Goal: Transaction & Acquisition: Download file/media

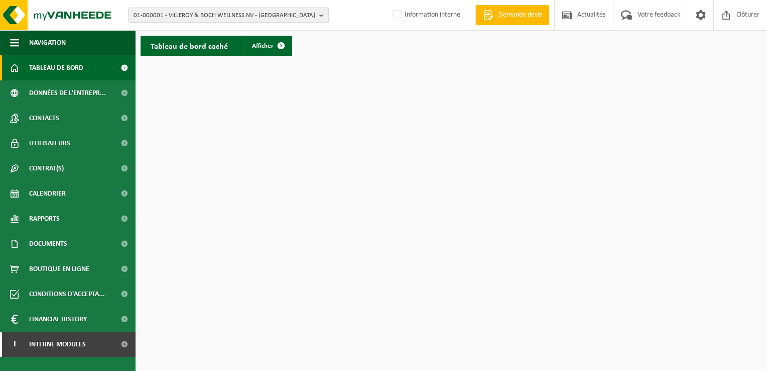
click at [291, 17] on span "01-000001 - VILLEROY & BOCH WELLNESS NV - ROESELARE" at bounding box center [225, 15] width 182 height 15
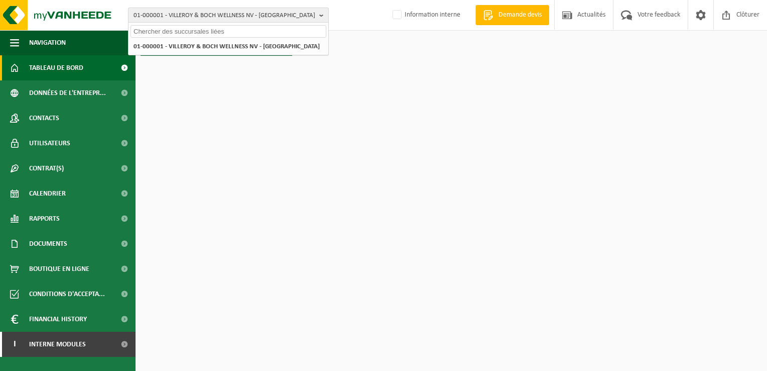
click at [177, 14] on span "01-000001 - VILLEROY & BOCH WELLNESS NV - ROESELARE" at bounding box center [225, 15] width 182 height 15
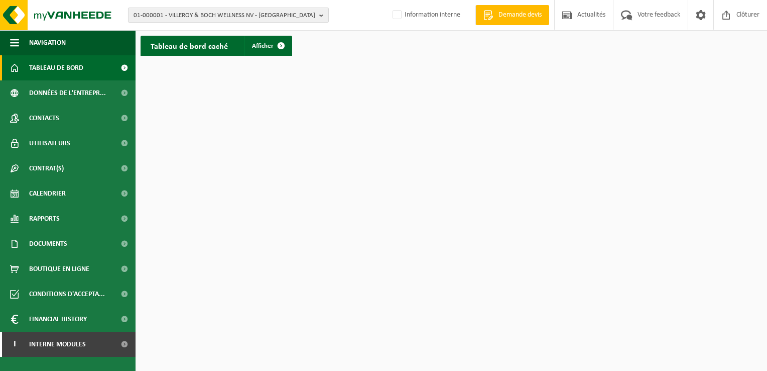
click at [322, 14] on b "button" at bounding box center [323, 15] width 9 height 14
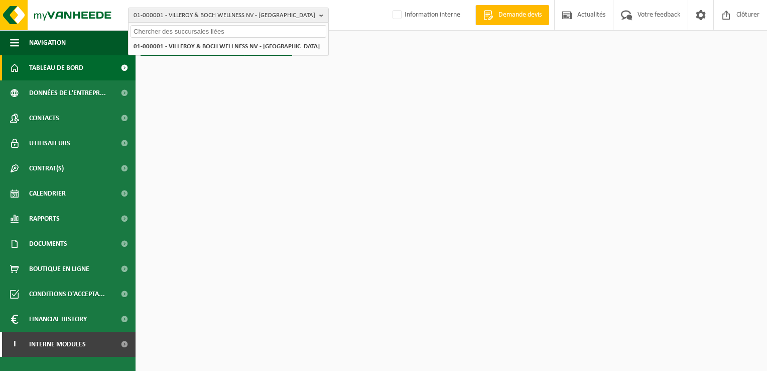
click at [169, 30] on input "text" at bounding box center [229, 31] width 196 height 13
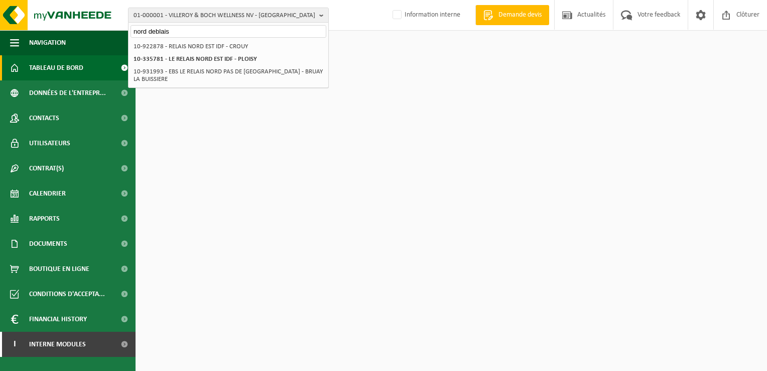
drag, startPoint x: 183, startPoint y: 29, endPoint x: 116, endPoint y: 30, distance: 66.8
click at [116, 30] on div "01-000001 - VILLEROY & BOCH WELLNESS NV - ROESELARE nord deblais 01-000001 - VI…" at bounding box center [383, 15] width 767 height 31
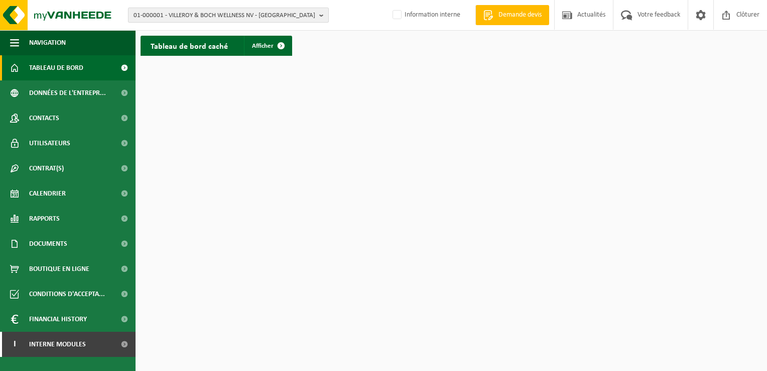
click at [216, 13] on span "01-000001 - VILLEROY & BOCH WELLNESS NV - ROESELARE" at bounding box center [225, 15] width 182 height 15
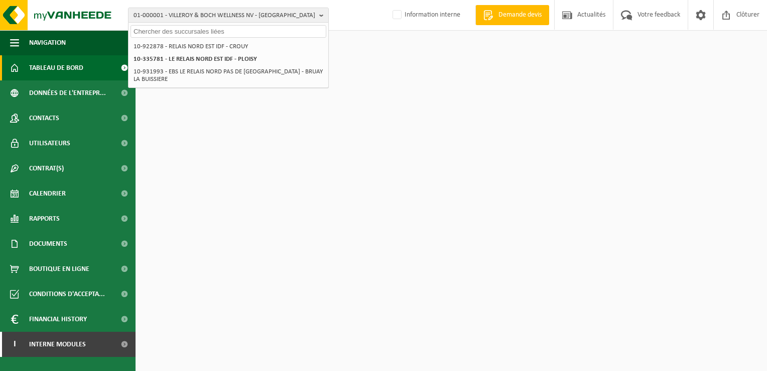
click at [184, 33] on input "text" at bounding box center [229, 31] width 196 height 13
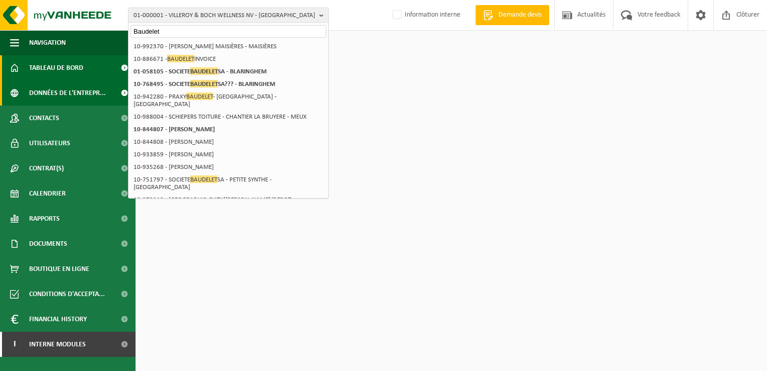
type input "Baudelet"
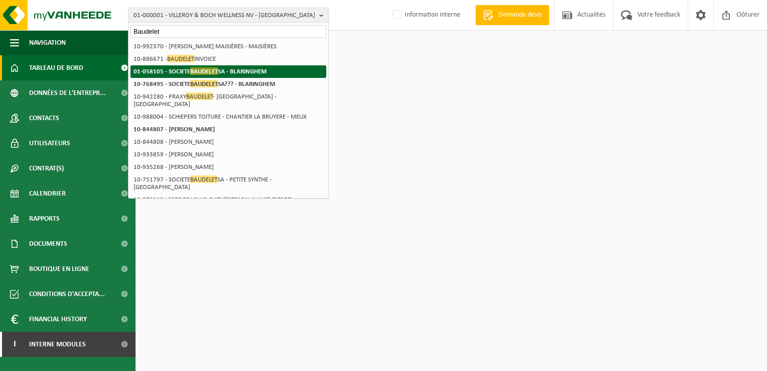
click at [247, 71] on strong "01-058105 - SOCIETE BAUDELET SA - BLARINGHEM" at bounding box center [200, 71] width 133 height 8
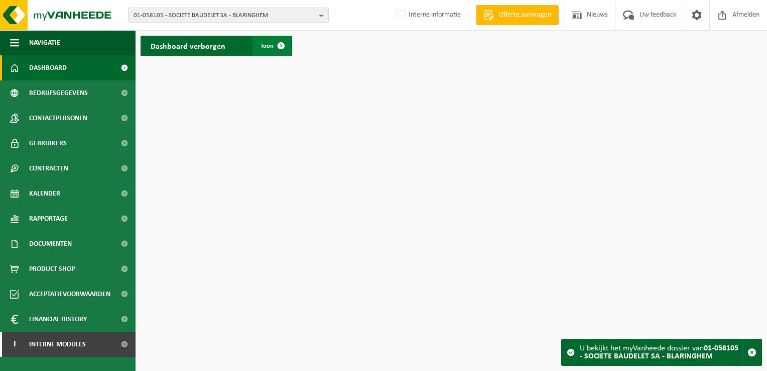
click at [269, 46] on span "Toon" at bounding box center [267, 46] width 13 height 7
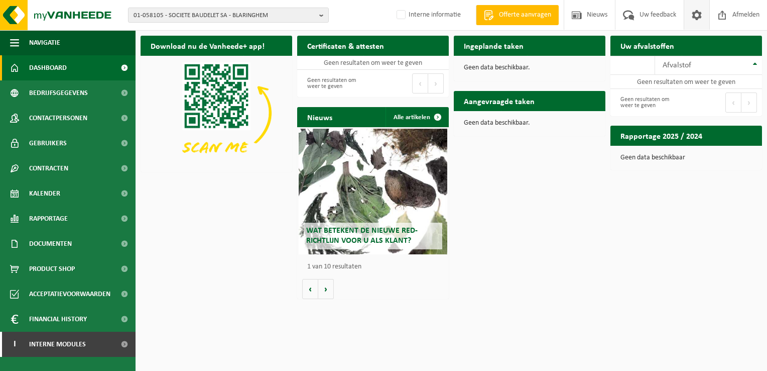
click at [692, 12] on span at bounding box center [696, 15] width 15 height 30
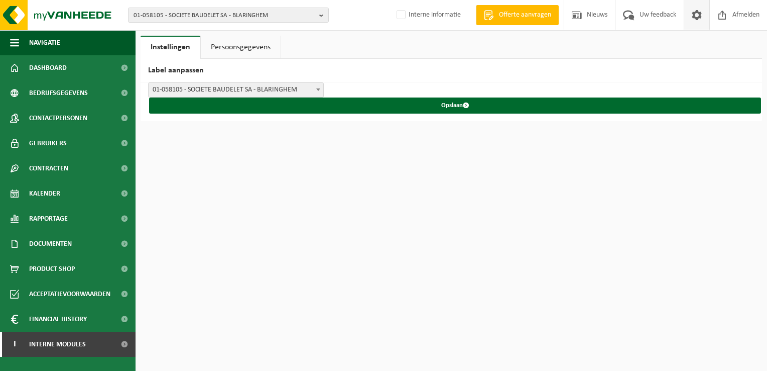
click at [692, 12] on span at bounding box center [696, 15] width 15 height 30
click at [229, 44] on link "Persoonsgegevens" at bounding box center [241, 47] width 80 height 23
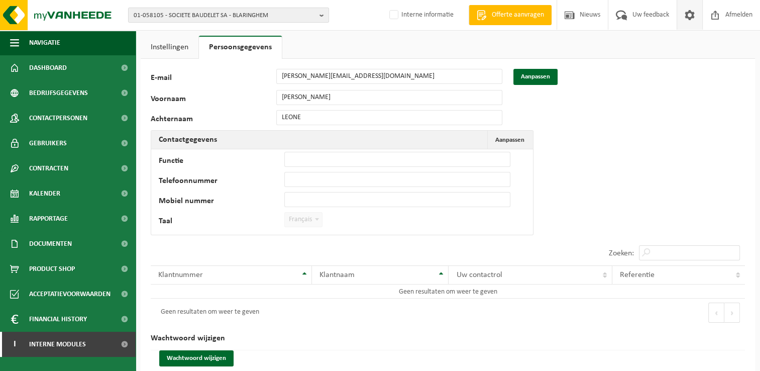
click at [169, 45] on link "Instellingen" at bounding box center [170, 47] width 58 height 23
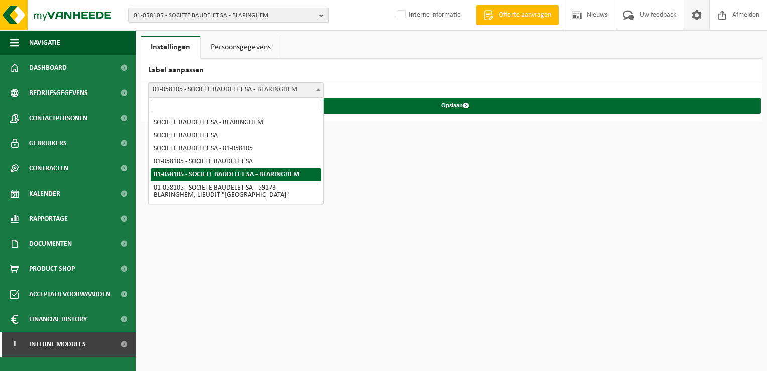
click at [258, 85] on span "01-058105 - SOCIETE BAUDELET SA - BLARINGHEM" at bounding box center [236, 90] width 175 height 14
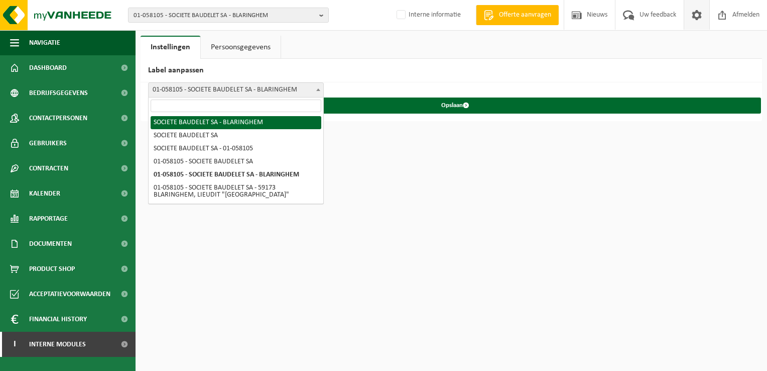
select select "0"
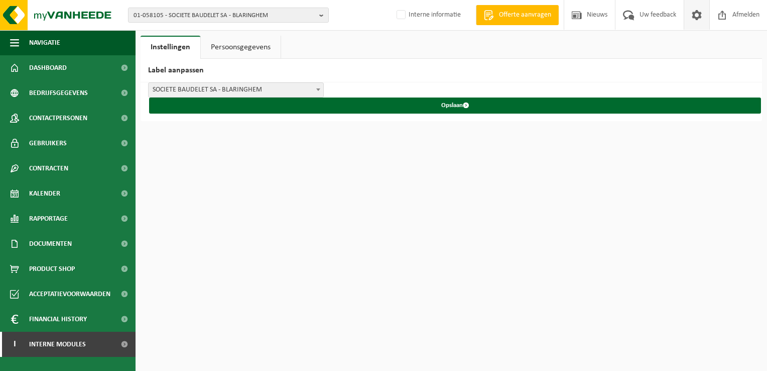
click at [703, 15] on span at bounding box center [696, 15] width 15 height 30
click at [236, 51] on link "Persoonsgegevens" at bounding box center [241, 47] width 80 height 23
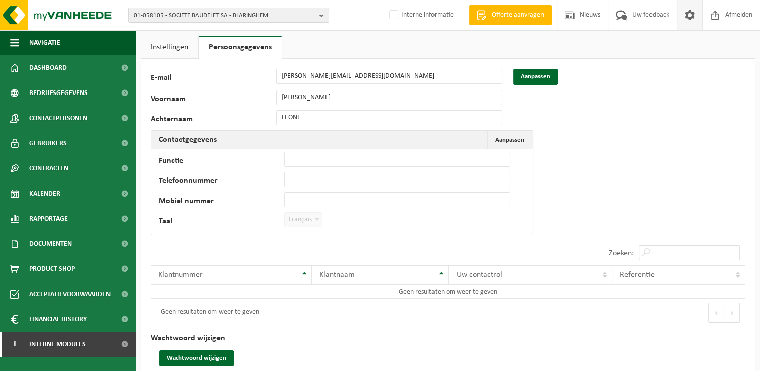
click at [168, 40] on link "Instellingen" at bounding box center [170, 47] width 58 height 23
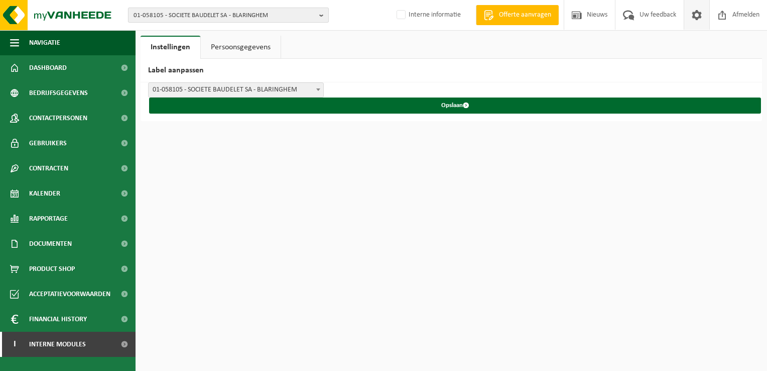
click at [323, 12] on b "button" at bounding box center [323, 15] width 9 height 14
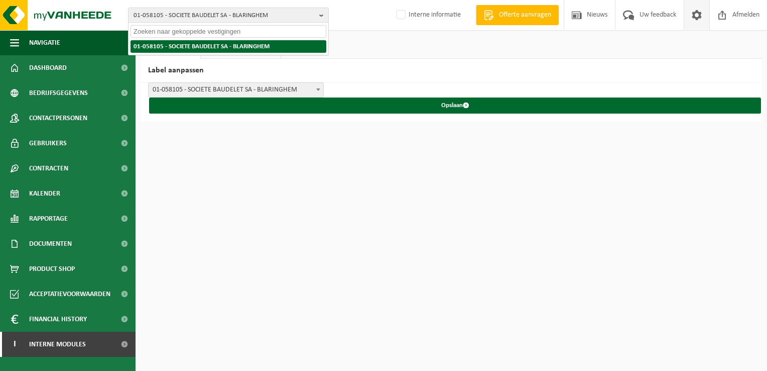
click at [197, 46] on strong "01-058105 - SOCIETE BAUDELET SA - BLARINGHEM" at bounding box center [202, 46] width 136 height 7
click at [216, 47] on strong "01-058105 - SOCIETE BAUDELET SA - BLARINGHEM" at bounding box center [202, 46] width 136 height 7
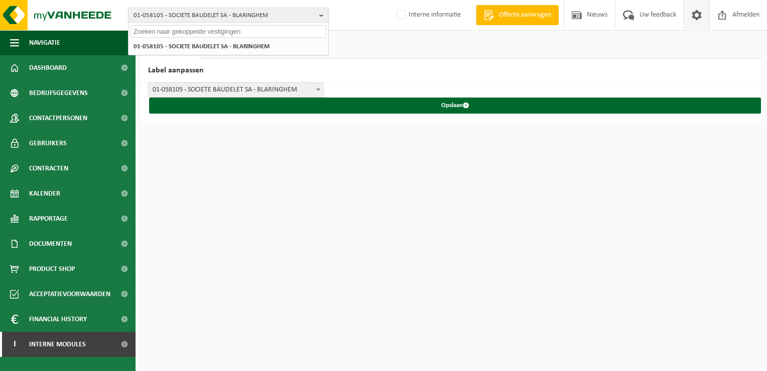
click at [189, 17] on span "01-058105 - SOCIETE BAUDELET SA - BLARINGHEM" at bounding box center [225, 15] width 182 height 15
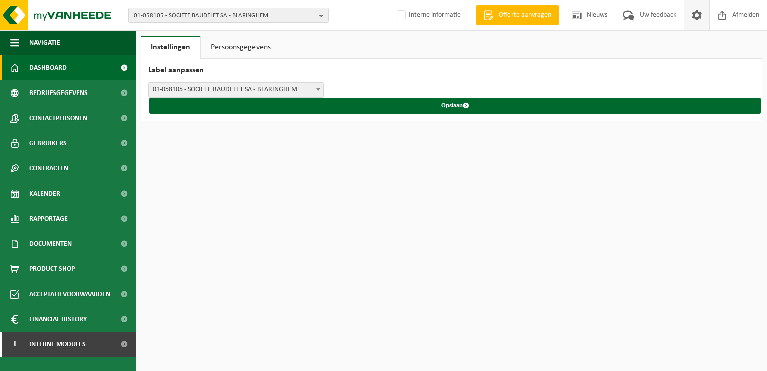
click at [43, 62] on span "Dashboard" at bounding box center [48, 67] width 38 height 25
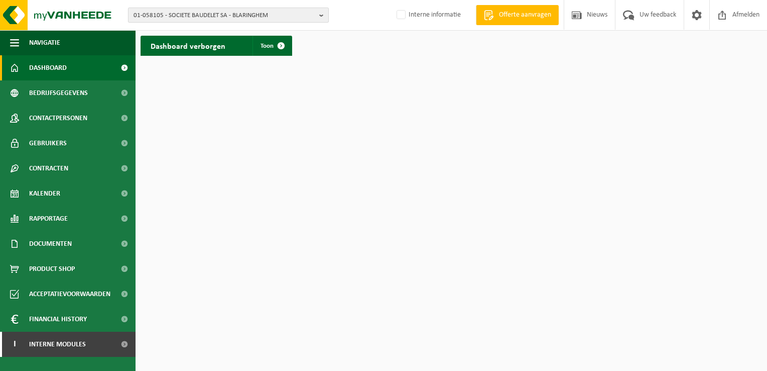
click at [265, 16] on span "01-058105 - SOCIETE BAUDELET SA - BLARINGHEM" at bounding box center [225, 15] width 182 height 15
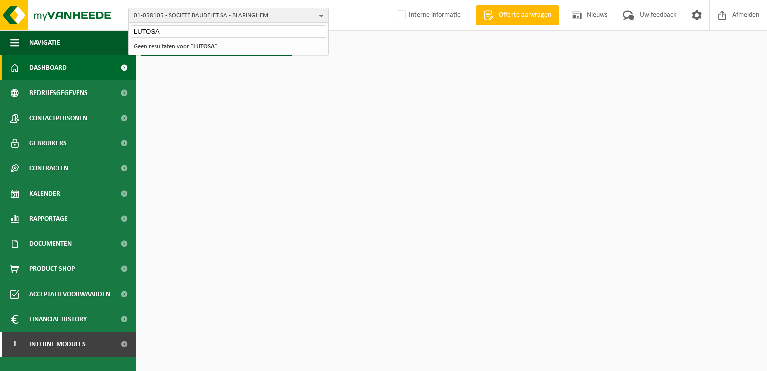
type input "LUTOSA"
click at [203, 44] on strong "LUTOSA" at bounding box center [204, 46] width 22 height 7
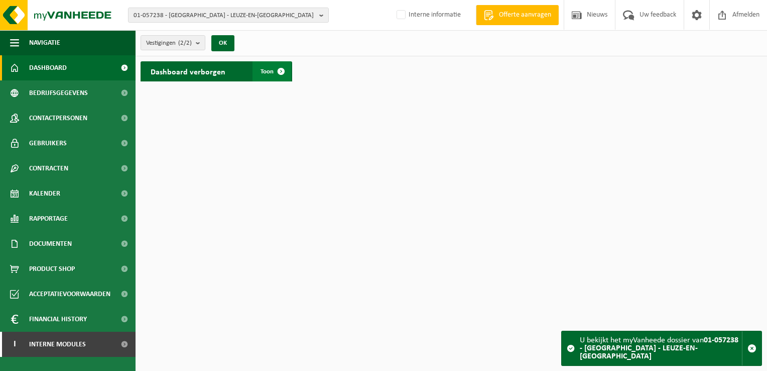
click at [277, 68] on span at bounding box center [281, 71] width 20 height 20
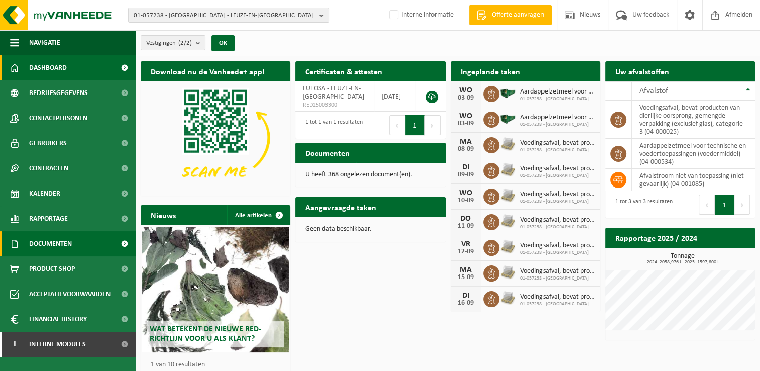
click at [50, 245] on span "Documenten" at bounding box center [50, 243] width 43 height 25
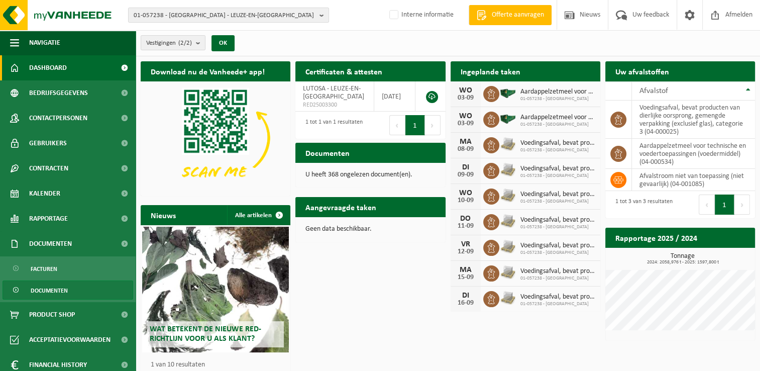
click at [41, 288] on span "Documenten" at bounding box center [49, 290] width 37 height 19
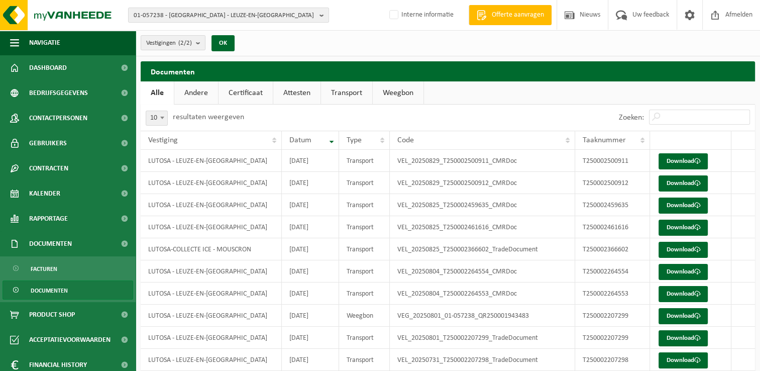
click at [297, 90] on link "Attesten" at bounding box center [296, 92] width 47 height 23
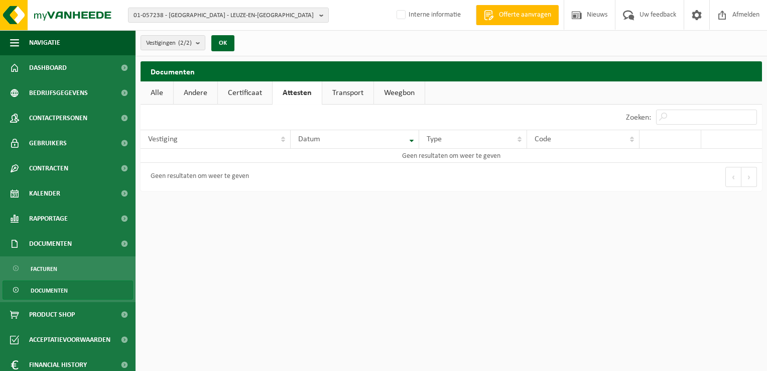
click at [249, 91] on link "Certificaat" at bounding box center [245, 92] width 54 height 23
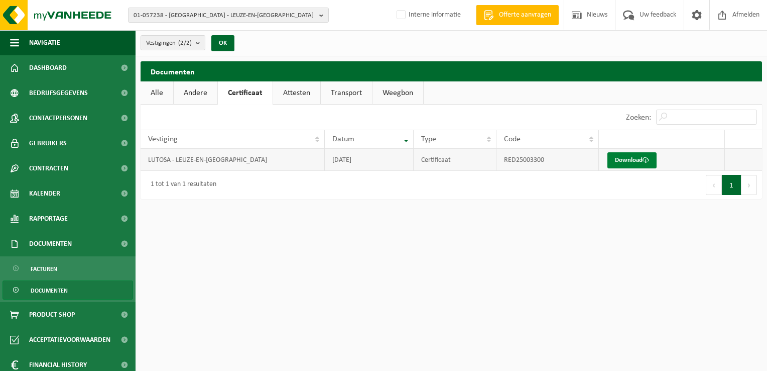
click at [626, 157] on link "Download" at bounding box center [631, 160] width 49 height 16
click at [277, 16] on span "01-057238 - LUTOSA - LEUZE-EN-HAINAUT" at bounding box center [225, 15] width 182 height 15
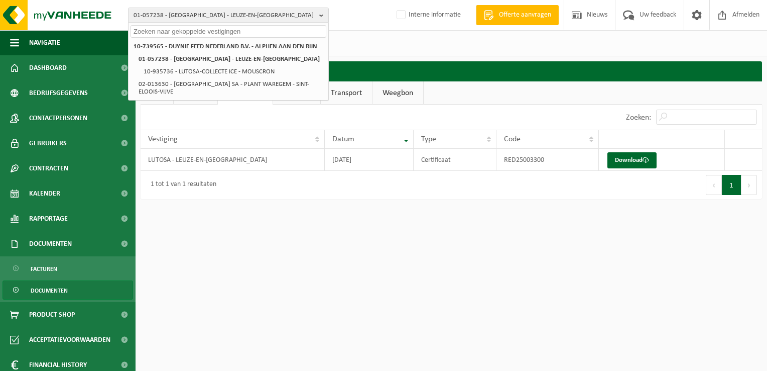
click at [237, 30] on input "text" at bounding box center [229, 31] width 196 height 13
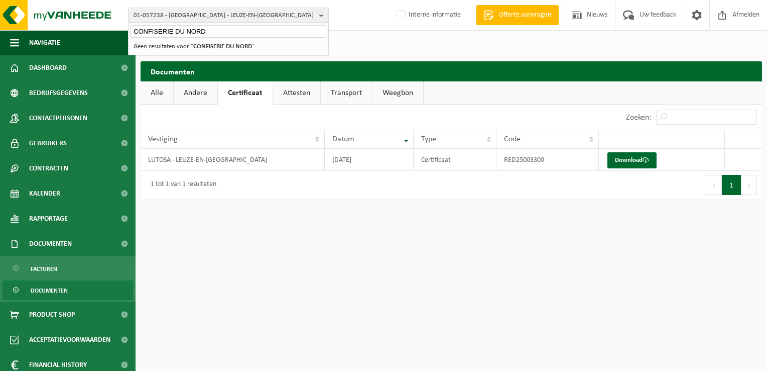
type input "CONFISERIE DU NORD"
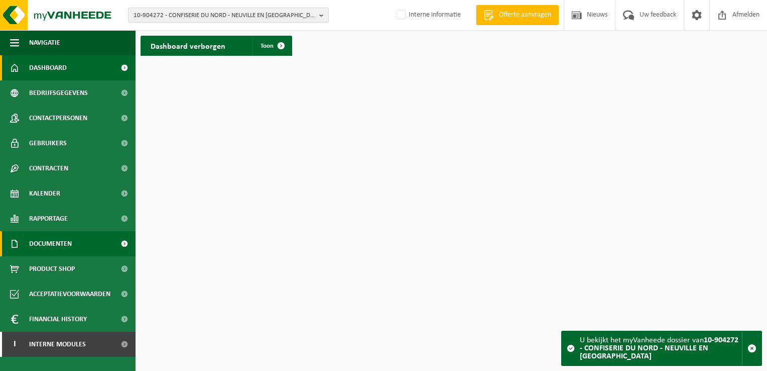
click at [38, 240] on span "Documenten" at bounding box center [50, 243] width 43 height 25
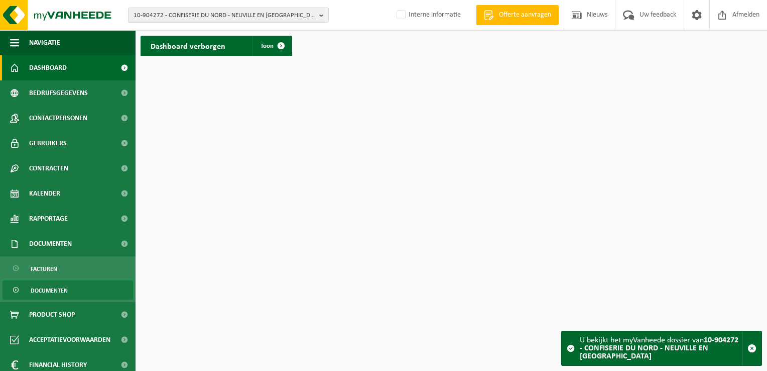
click at [48, 289] on span "Documenten" at bounding box center [49, 290] width 37 height 19
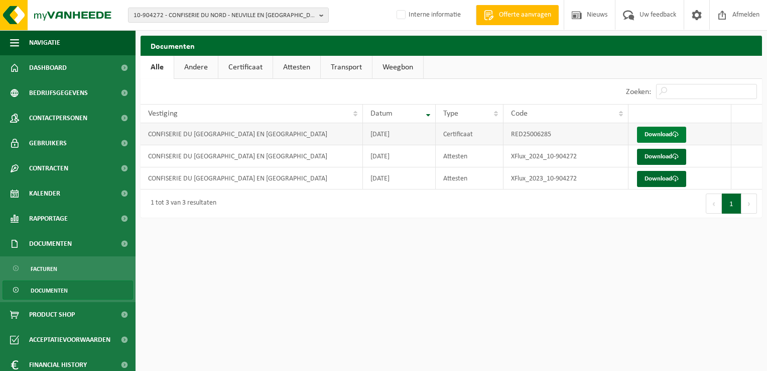
click at [664, 132] on link "Download" at bounding box center [661, 135] width 49 height 16
click at [255, 65] on link "Certificaat" at bounding box center [245, 67] width 54 height 23
